Goal: Transaction & Acquisition: Purchase product/service

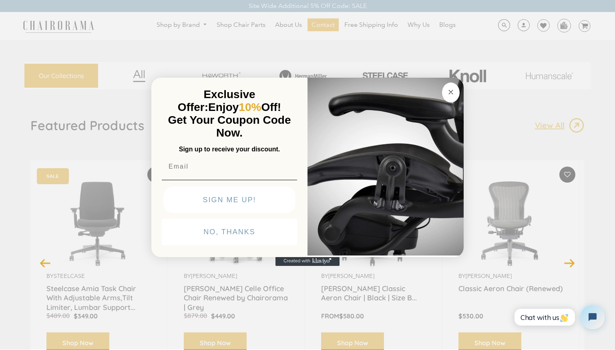
click at [450, 97] on circle "Close dialog" at bounding box center [451, 92] width 9 height 9
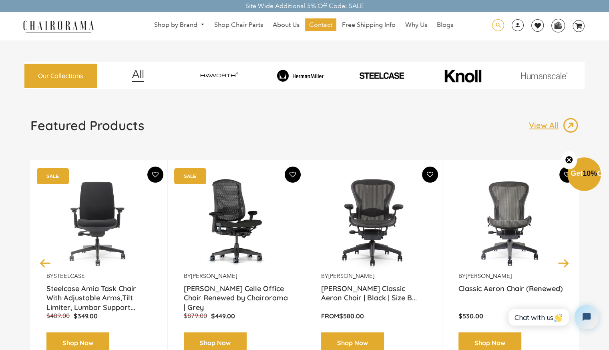
click at [498, 26] on span at bounding box center [498, 25] width 12 height 12
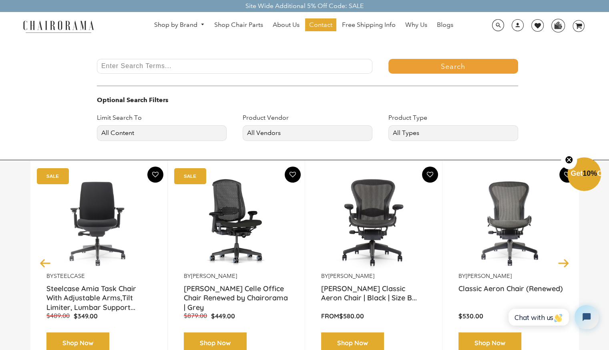
click at [287, 67] on input "Enter Search Terms..." at bounding box center [235, 66] width 276 height 15
type input "wide chair"
click at [389, 59] on button "Search" at bounding box center [454, 66] width 130 height 15
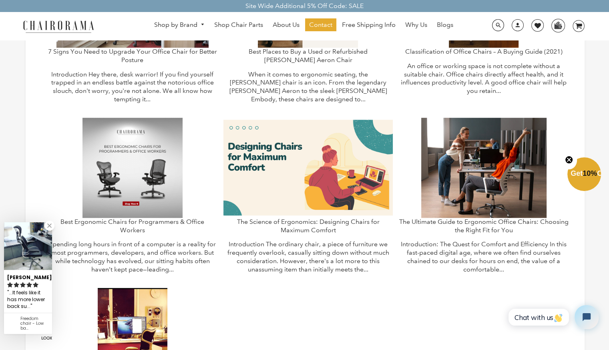
scroll to position [538, 0]
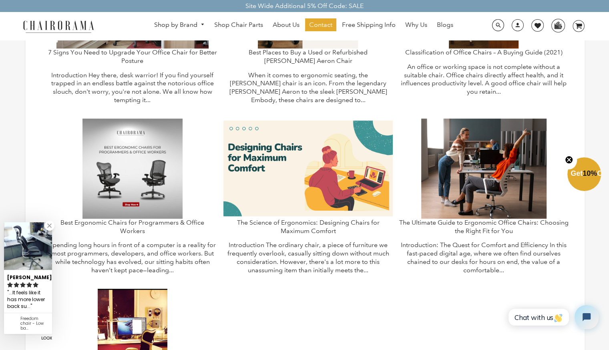
click at [183, 167] on img at bounding box center [133, 169] width 100 height 100
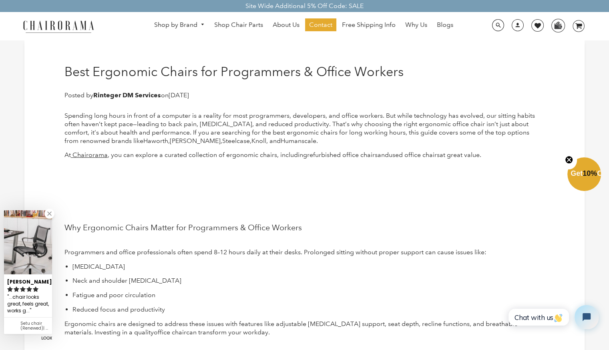
click at [80, 24] on img at bounding box center [58, 26] width 80 height 14
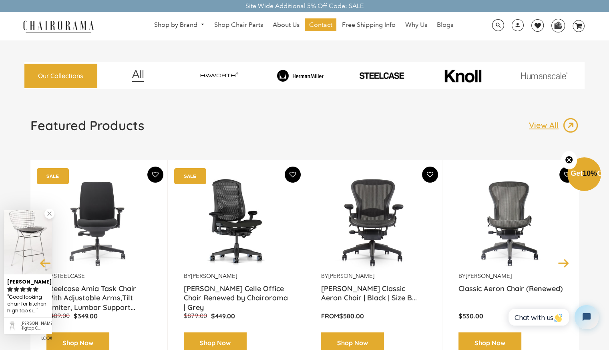
click at [546, 123] on p "View All" at bounding box center [546, 125] width 34 height 10
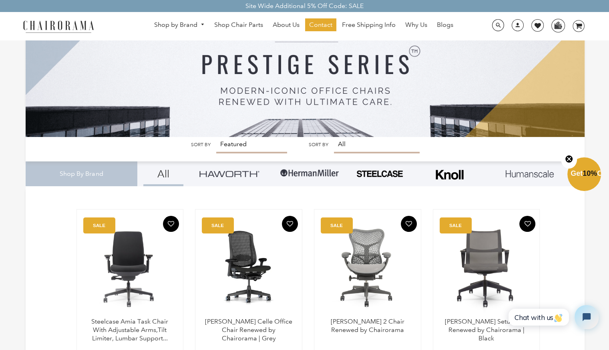
scroll to position [59, 0]
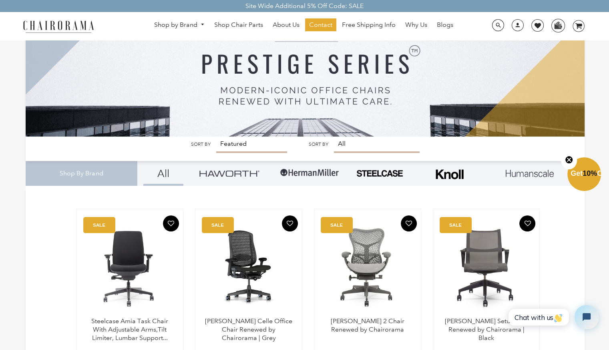
click at [248, 143] on select "Featured Best Selling Alphabetically, A-Z Alphabetically, Z-A Price, low to hig…" at bounding box center [251, 145] width 71 height 16
click at [356, 143] on select "All beige chair black chair blue chair Chair Parts ergonomic chair ergonomic of…" at bounding box center [377, 145] width 86 height 16
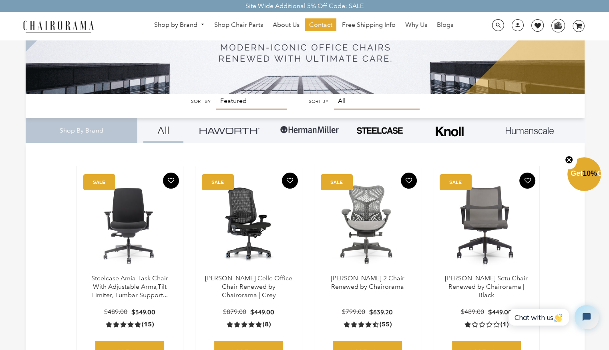
scroll to position [101, 0]
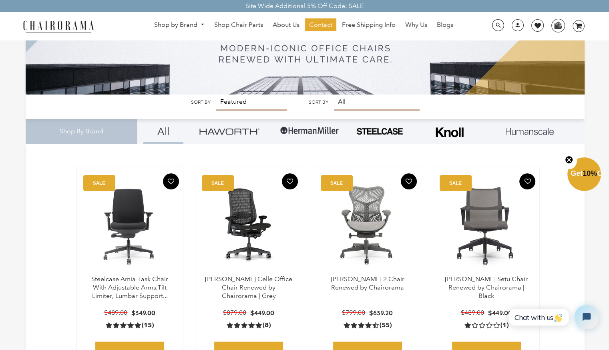
click at [316, 128] on img at bounding box center [310, 131] width 60 height 24
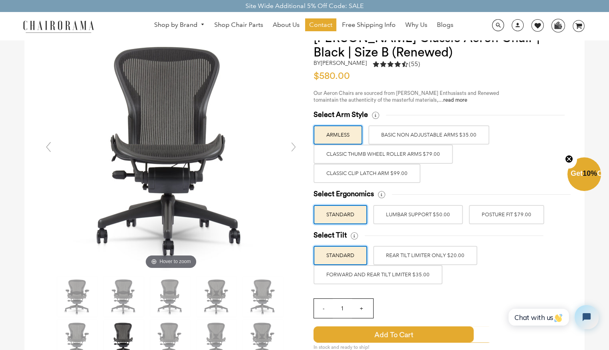
scroll to position [43, 0]
click at [423, 214] on label "LUMBAR SUPPORT $50.00" at bounding box center [418, 214] width 90 height 19
click at [0, 0] on input "LUMBAR SUPPORT $50.00" at bounding box center [0, 0] width 0 height 0
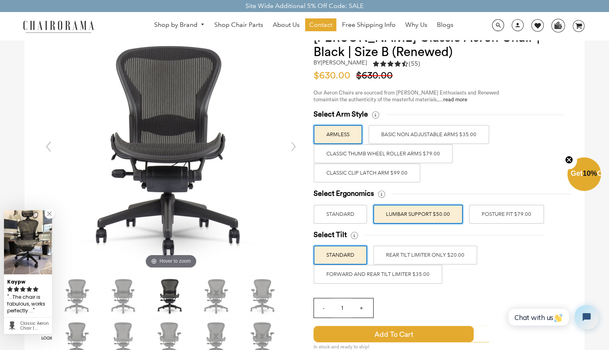
click at [434, 135] on label "BASIC NON ADJUSTABLE ARMS $35.00" at bounding box center [429, 134] width 121 height 19
click at [0, 0] on input "BASIC NON ADJUSTABLE ARMS $35.00" at bounding box center [0, 0] width 0 height 0
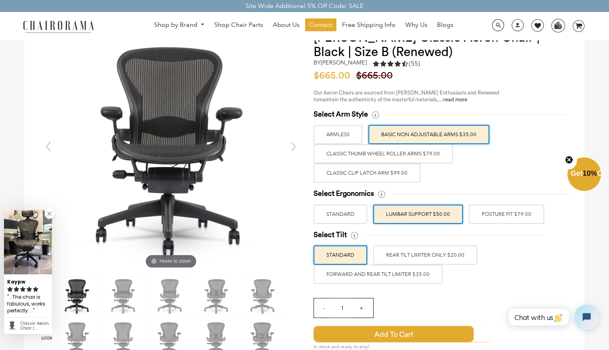
click at [402, 169] on label "Classic Clip Latch Arm $99.00" at bounding box center [367, 172] width 107 height 19
click at [0, 0] on input "Classic Clip Latch Arm $99.00" at bounding box center [0, 0] width 0 height 0
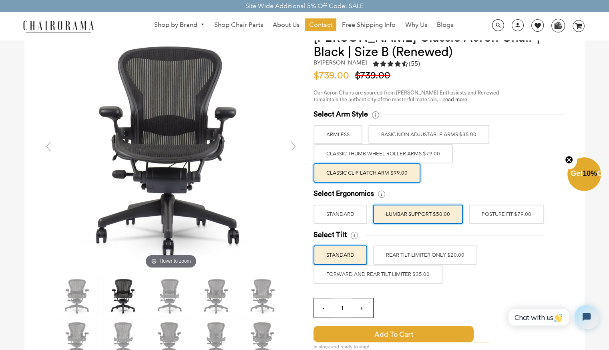
click at [402, 150] on label "Classic Thumb Wheel Roller Arms $79.00" at bounding box center [383, 153] width 139 height 19
click at [0, 0] on input "Classic Thumb Wheel Roller Arms $79.00" at bounding box center [0, 0] width 0 height 0
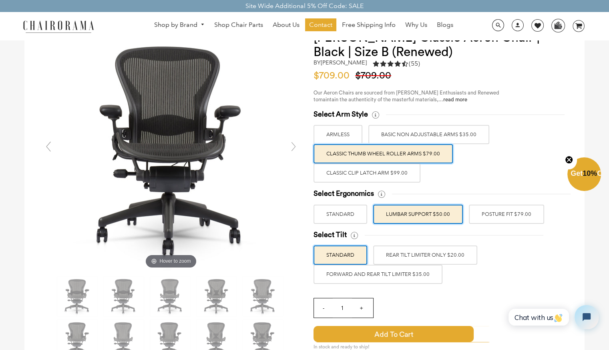
click at [454, 128] on label "BASIC NON ADJUSTABLE ARMS $35.00" at bounding box center [429, 134] width 121 height 19
click at [0, 0] on input "BASIC NON ADJUSTABLE ARMS $35.00" at bounding box center [0, 0] width 0 height 0
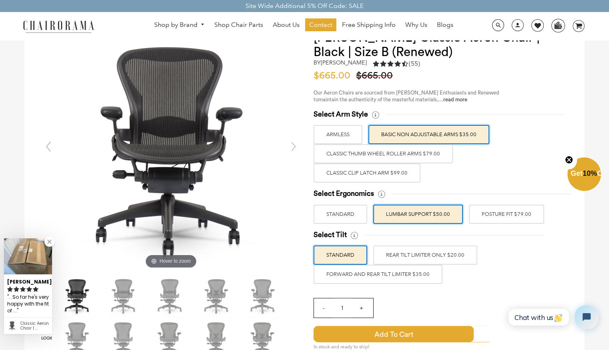
click at [427, 154] on label "Classic Thumb Wheel Roller Arms $79.00" at bounding box center [383, 153] width 139 height 19
click at [0, 0] on input "Classic Thumb Wheel Roller Arms $79.00" at bounding box center [0, 0] width 0 height 0
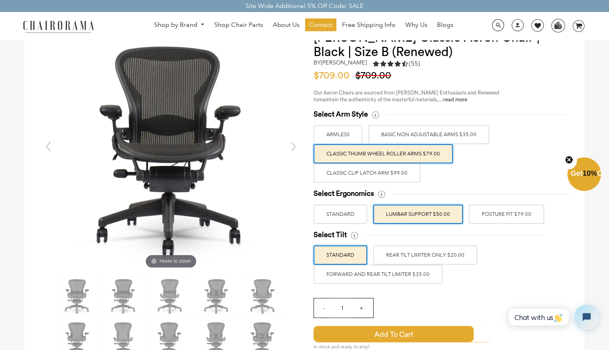
click at [407, 271] on label "FORWARD AND REAR TILT LIMITER $35.00" at bounding box center [378, 274] width 129 height 19
click at [0, 0] on input "FORWARD AND REAR TILT LIMITER $35.00" at bounding box center [0, 0] width 0 height 0
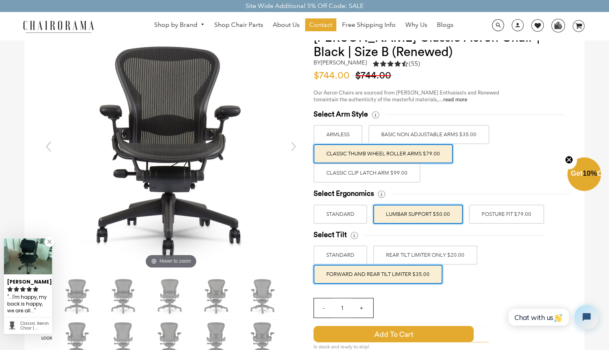
click at [486, 216] on label "POSTURE FIT $79.00" at bounding box center [506, 214] width 75 height 19
click at [0, 0] on input "POSTURE FIT $79.00" at bounding box center [0, 0] width 0 height 0
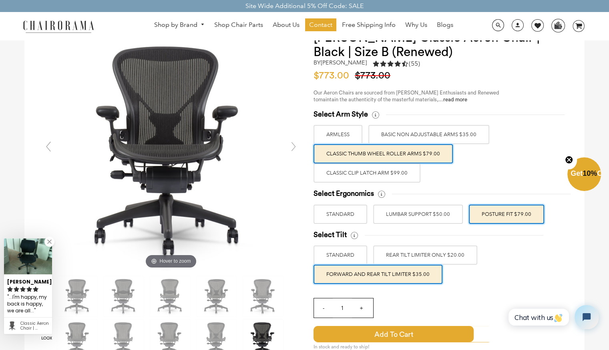
click at [415, 212] on label "LUMBAR SUPPORT $50.00" at bounding box center [418, 214] width 90 height 19
click at [0, 0] on input "LUMBAR SUPPORT $50.00" at bounding box center [0, 0] width 0 height 0
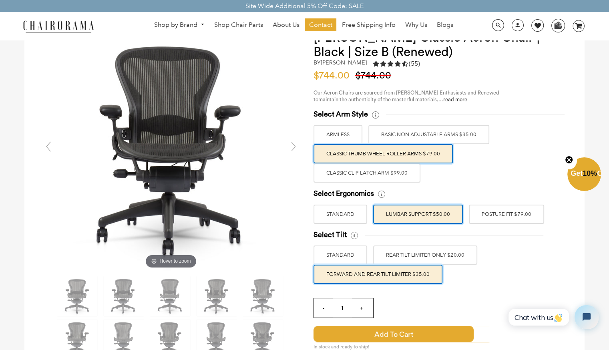
scroll to position [0, 0]
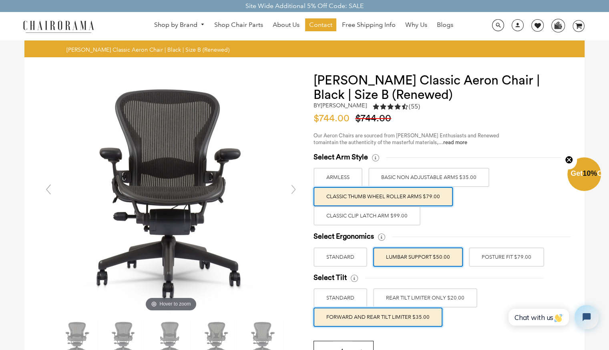
click at [498, 254] on label "POSTURE FIT $79.00" at bounding box center [506, 257] width 75 height 19
click at [0, 0] on input "POSTURE FIT $79.00" at bounding box center [0, 0] width 0 height 0
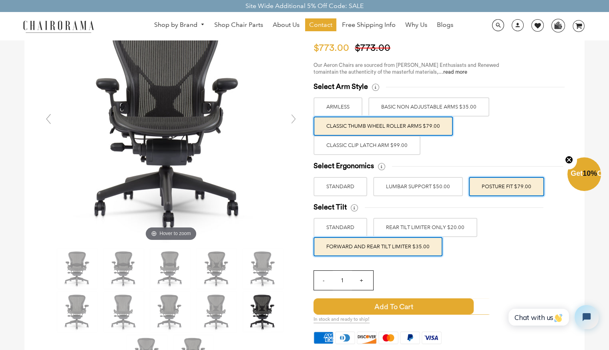
scroll to position [72, 0]
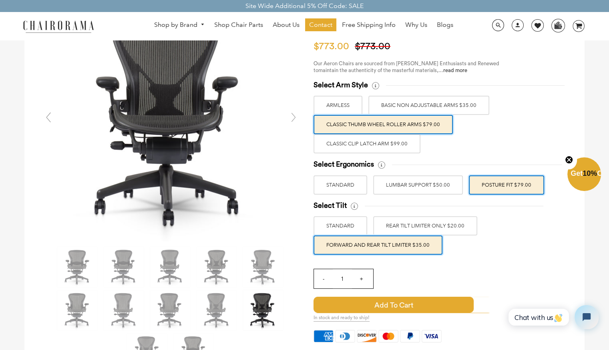
drag, startPoint x: 494, startPoint y: 81, endPoint x: 522, endPoint y: 63, distance: 33.5
click at [522, 63] on div "Our Aeron Chairs are sourced from [PERSON_NAME] Enthusiasts and Renewed to main…" at bounding box center [441, 310] width 255 height 500
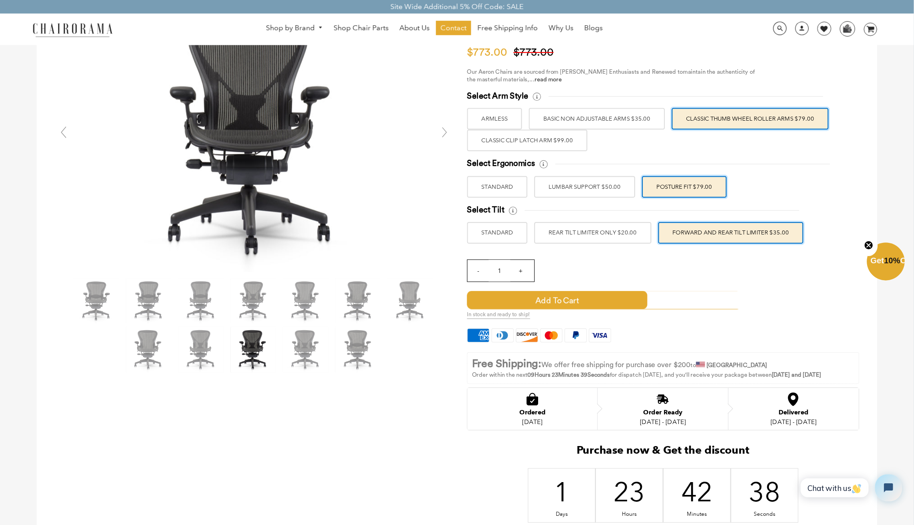
scroll to position [72, 0]
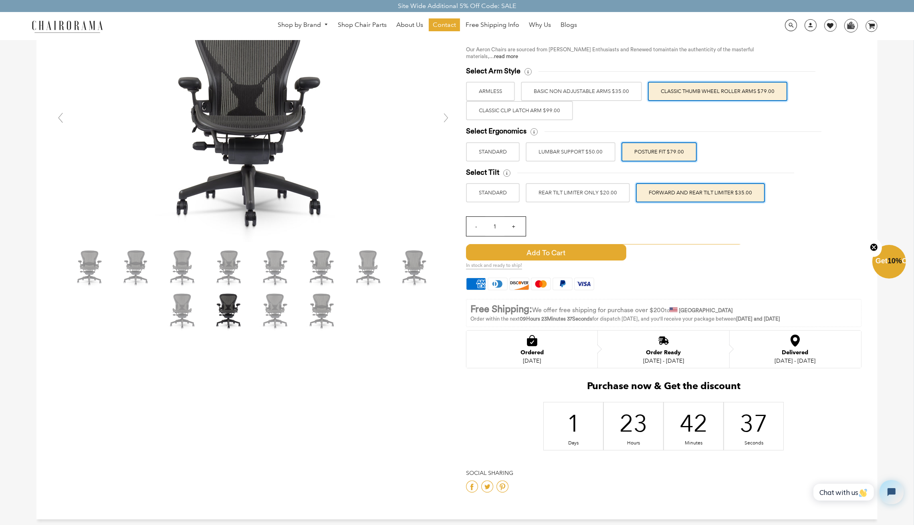
drag, startPoint x: 590, startPoint y: 0, endPoint x: 424, endPoint y: 344, distance: 381.7
click at [424, 344] on div at bounding box center [456, 253] width 841 height 534
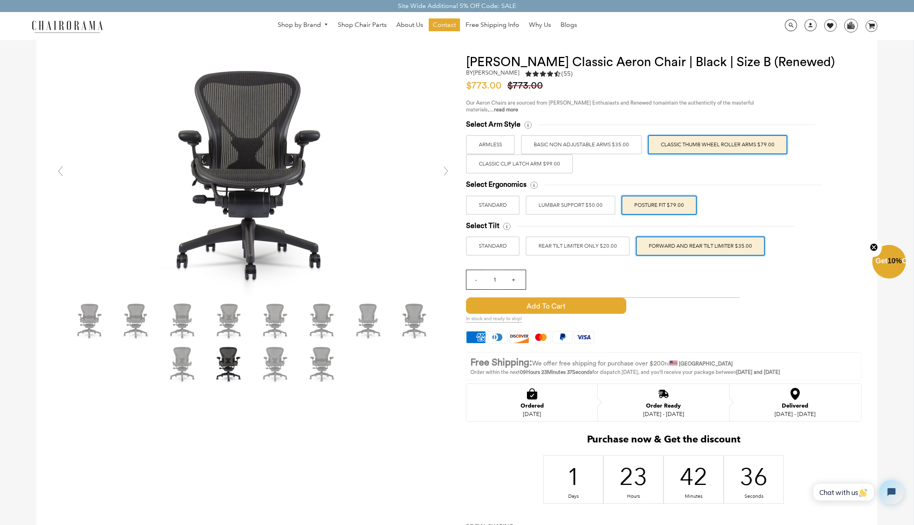
scroll to position [0, 0]
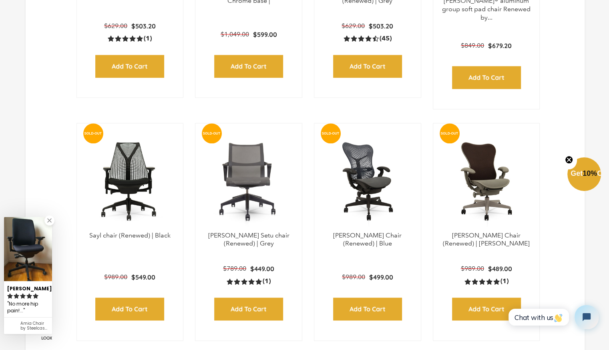
scroll to position [854, 0]
